Goal: Task Accomplishment & Management: Complete application form

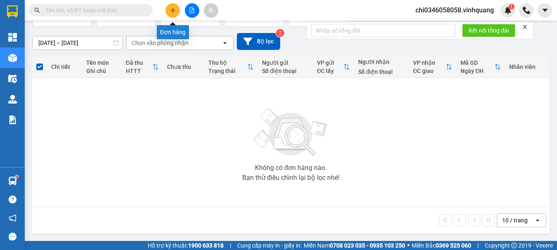
click at [172, 12] on icon "plus" at bounding box center [173, 10] width 6 height 6
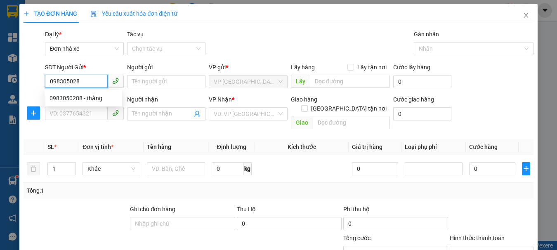
type input "0983050288"
click at [64, 98] on div "0983050288 - thắng" at bounding box center [84, 98] width 68 height 9
type input "thắng"
type input "0888332288"
type input "phúc"
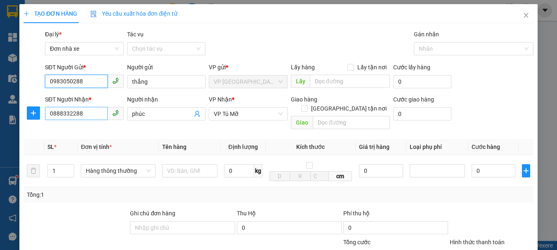
type input "0983050288"
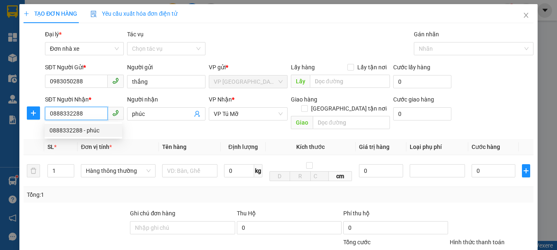
drag, startPoint x: 92, startPoint y: 112, endPoint x: 33, endPoint y: 120, distance: 59.5
click at [34, 120] on div "SĐT Người Nhận * 0888332288 Người nhận phúc VP Nhận * VP Tú Mỡ Giao hàng Giao t…" at bounding box center [279, 114] width 512 height 38
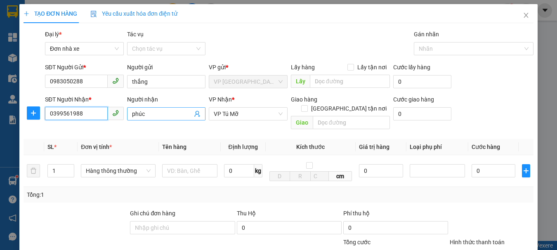
type input "0399561988"
drag, startPoint x: 146, startPoint y: 113, endPoint x: 128, endPoint y: 113, distance: 17.3
click at [128, 113] on span "phúc" at bounding box center [166, 113] width 79 height 13
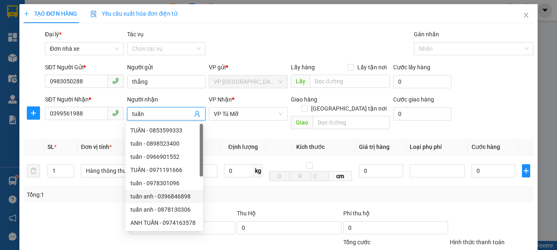
type input "tuấn"
click at [88, 191] on div "Tổng: 1" at bounding box center [279, 195] width 510 height 16
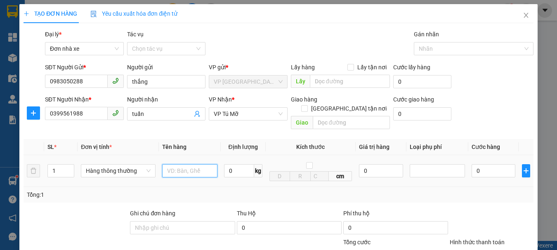
click at [182, 165] on input "text" at bounding box center [189, 170] width 55 height 13
type input "t"
type input "1 thùng xốp"
click at [229, 164] on input "0" at bounding box center [239, 170] width 30 height 13
type input "20"
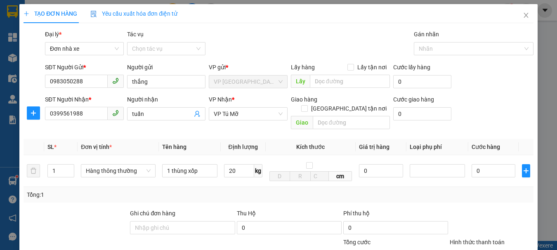
click at [440, 190] on div "Tổng: 1" at bounding box center [278, 194] width 503 height 9
type input "50.000"
click at [526, 168] on icon "plus" at bounding box center [526, 170] width 0 height 5
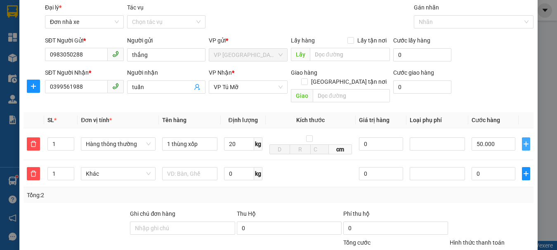
scroll to position [41, 0]
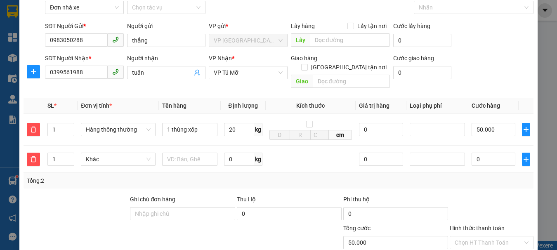
click at [112, 195] on div at bounding box center [76, 209] width 106 height 29
click at [121, 153] on span "Khác" at bounding box center [118, 159] width 64 height 12
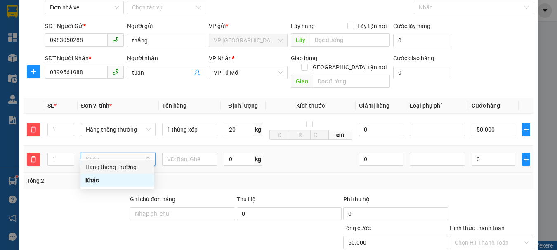
click at [125, 166] on div "Hàng thông thường" at bounding box center [117, 167] width 64 height 9
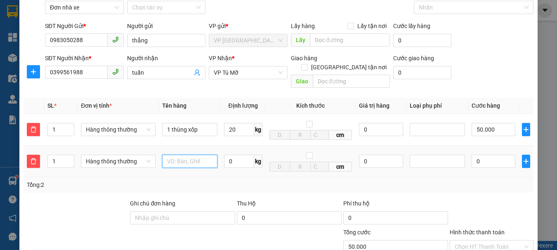
click at [180, 155] on input "text" at bounding box center [189, 161] width 55 height 13
type input "1 sọt nhựa đen"
click at [227, 155] on input "0" at bounding box center [239, 161] width 30 height 13
type input "24"
click at [433, 180] on div "Tổng: 2" at bounding box center [278, 184] width 503 height 9
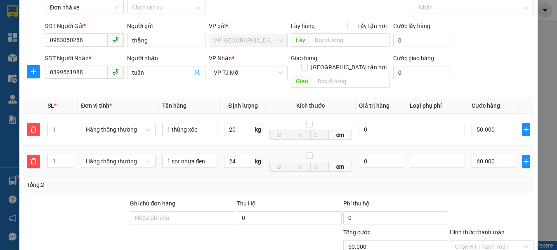
type input "110.000"
type input "60.000"
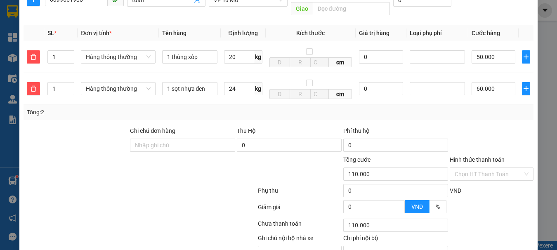
scroll to position [151, 0]
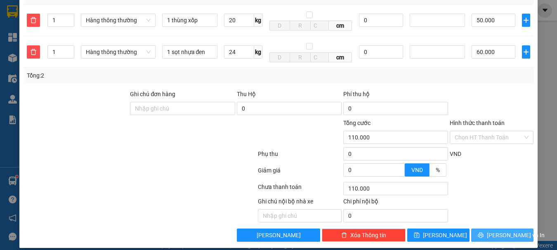
click at [495, 231] on span "[PERSON_NAME] và In" at bounding box center [516, 235] width 58 height 9
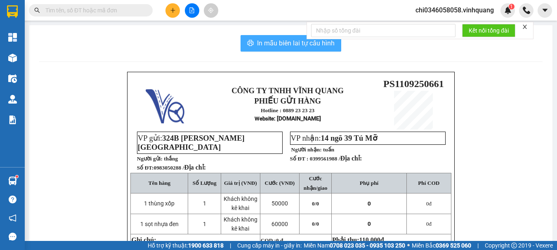
click at [279, 38] on span "In mẫu biên lai tự cấu hình" at bounding box center [296, 43] width 78 height 10
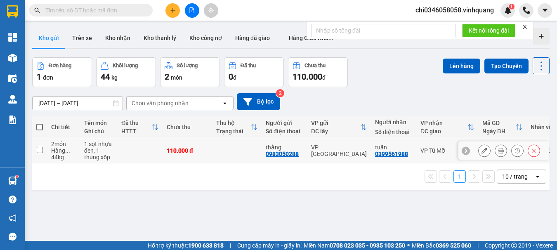
click at [39, 148] on input "checkbox" at bounding box center [40, 150] width 6 height 6
checkbox input "true"
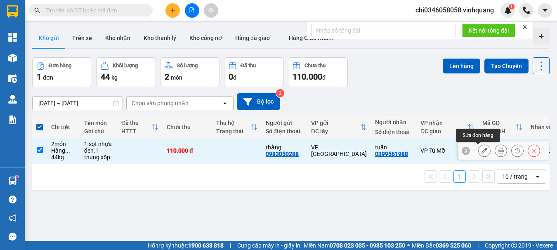
click at [482, 150] on icon at bounding box center [485, 151] width 6 height 6
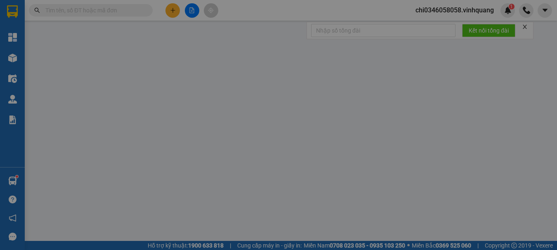
type input "0983050288"
type input "thắng"
type input "0399561988"
type input "tuấn"
type input "110.000"
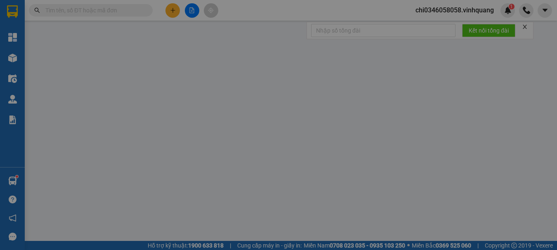
type input "110.000"
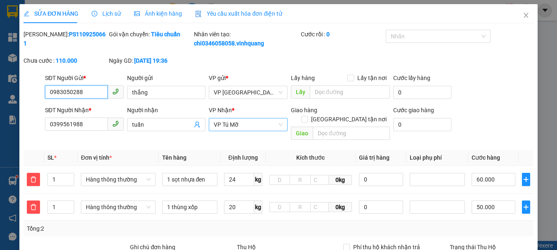
click at [241, 131] on span "VP Tú Mỡ" at bounding box center [248, 124] width 69 height 12
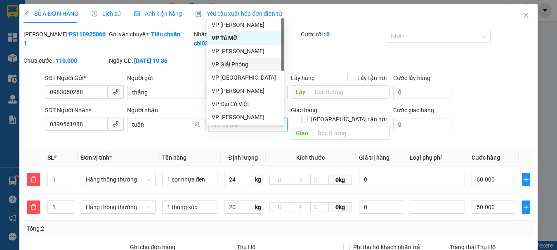
click at [241, 64] on div "VP Giải Phóng" at bounding box center [246, 64] width 68 height 9
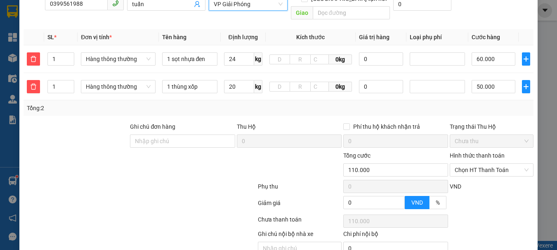
scroll to position [161, 0]
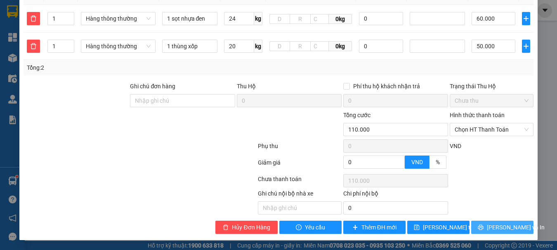
click at [506, 223] on span "[PERSON_NAME] và In" at bounding box center [516, 227] width 58 height 9
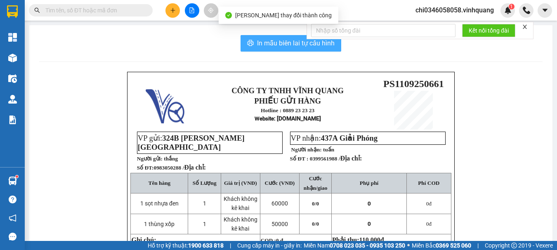
click at [292, 46] on span "In mẫu biên lai tự cấu hình" at bounding box center [296, 43] width 78 height 10
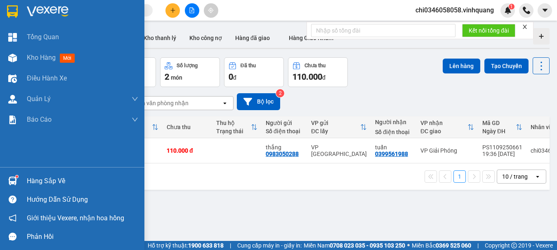
click at [15, 12] on img at bounding box center [12, 11] width 11 height 12
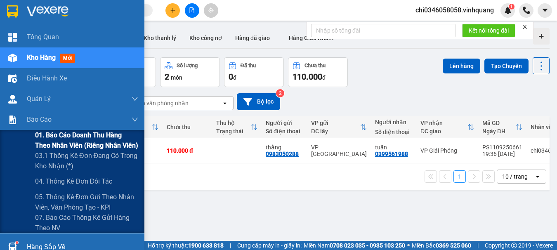
click at [78, 138] on span "01. Báo cáo doanh thu hàng theo nhân viên (riêng nhân viên)" at bounding box center [86, 140] width 103 height 21
